Goal: Navigation & Orientation: Go to known website

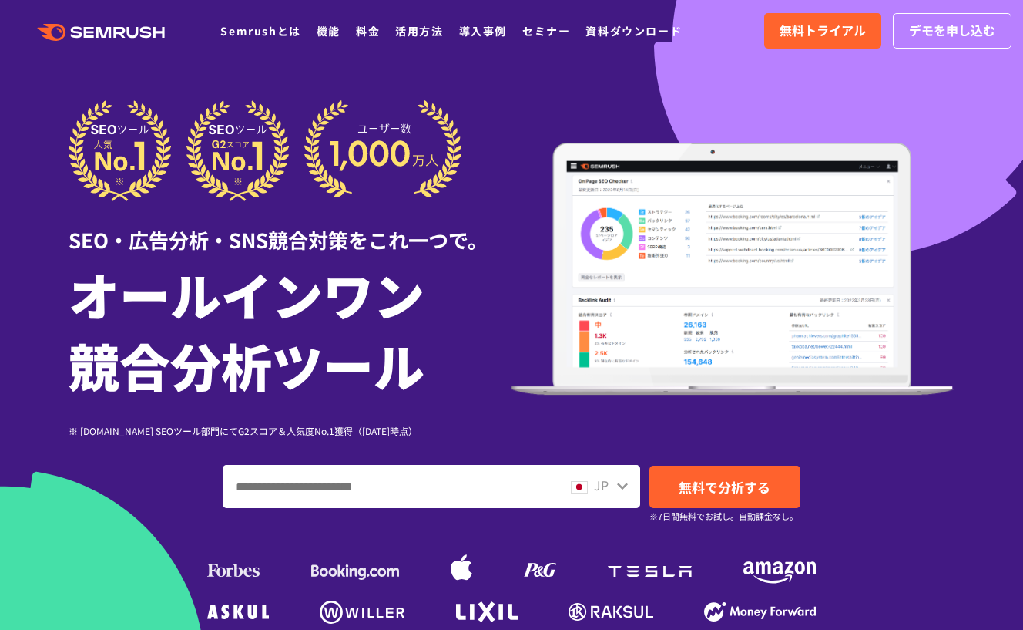
click at [623, 480] on icon at bounding box center [622, 485] width 12 height 12
click at [620, 486] on icon at bounding box center [622, 485] width 11 height 7
click at [580, 491] on img at bounding box center [579, 487] width 17 height 12
click at [604, 491] on span "JP" at bounding box center [601, 484] width 15 height 18
click at [616, 487] on icon at bounding box center [622, 485] width 12 height 12
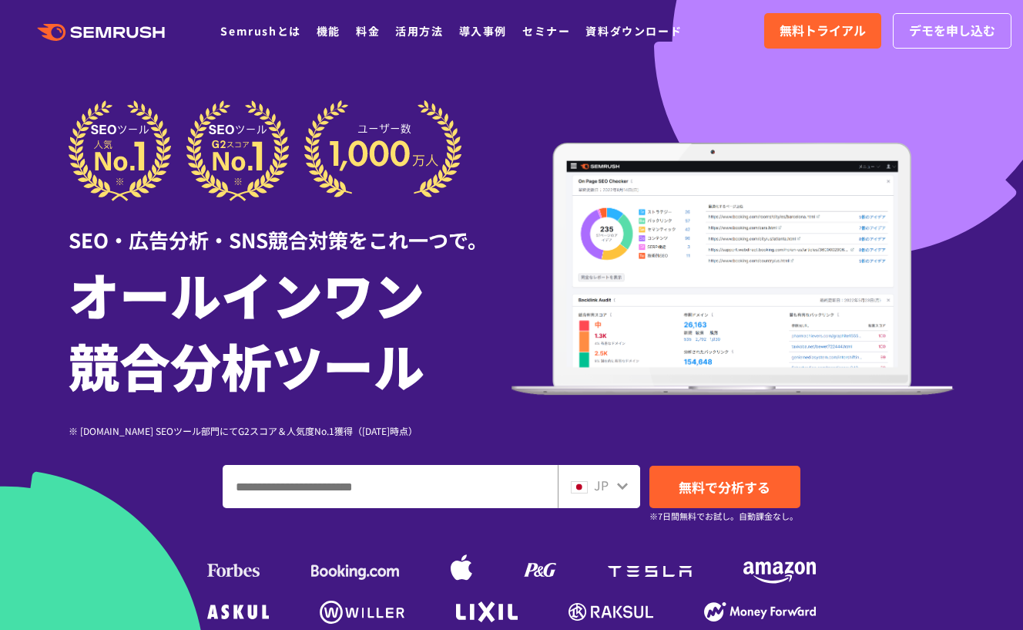
click at [624, 484] on icon at bounding box center [622, 485] width 12 height 12
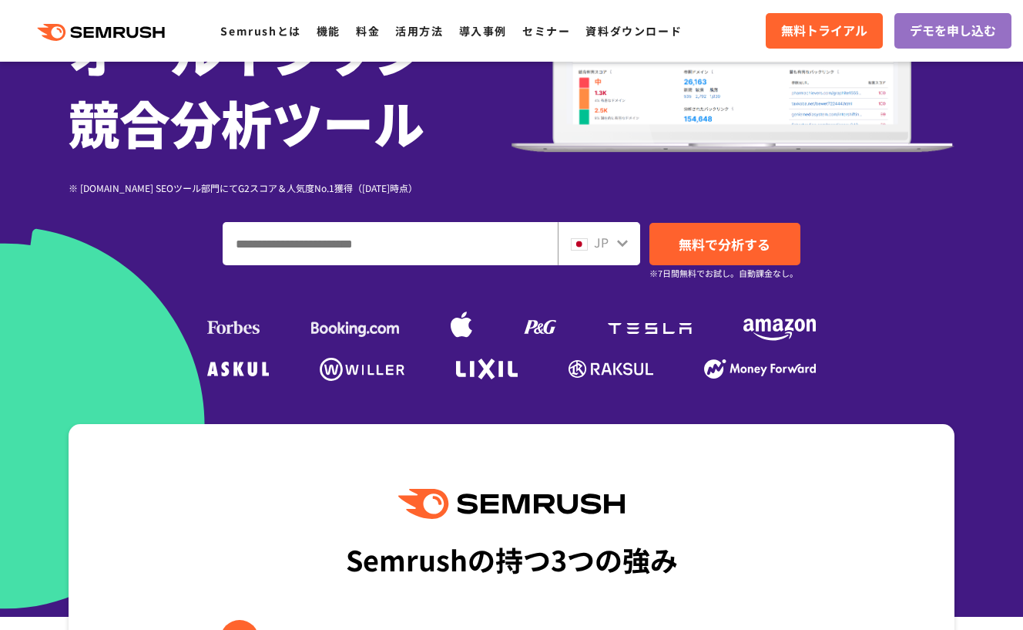
scroll to position [257, 0]
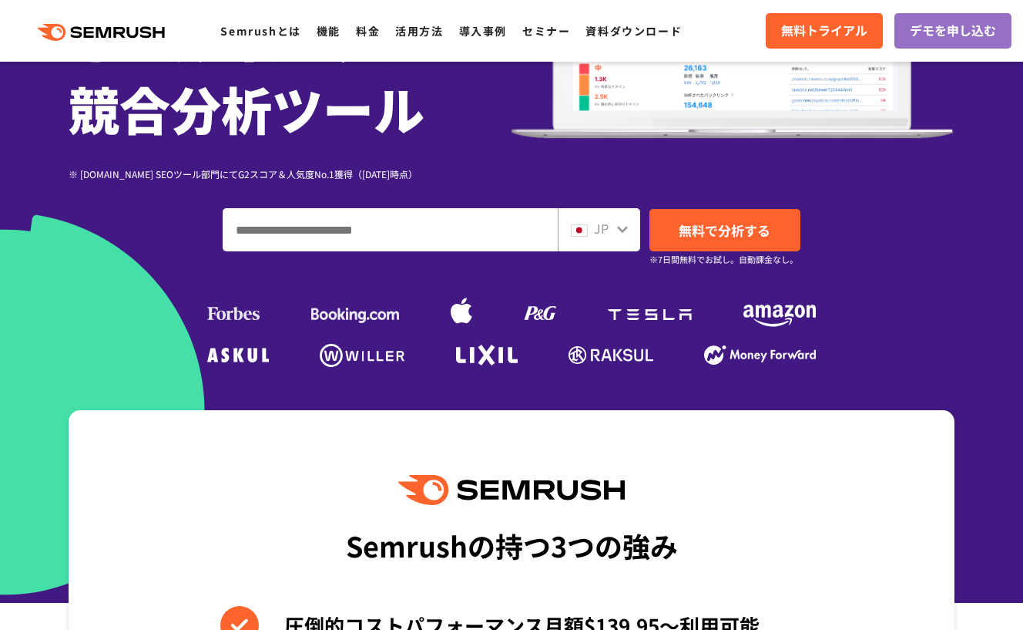
click at [622, 226] on icon at bounding box center [622, 229] width 12 height 12
drag, startPoint x: 622, startPoint y: 226, endPoint x: 614, endPoint y: 240, distance: 16.5
click at [614, 240] on div "JP" at bounding box center [599, 229] width 82 height 43
click at [598, 240] on div "JP" at bounding box center [599, 229] width 82 height 43
click at [620, 237] on div at bounding box center [622, 227] width 12 height 20
